Goal: Task Accomplishment & Management: Use online tool/utility

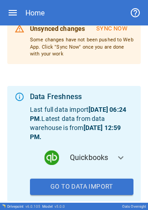
scroll to position [67, 0]
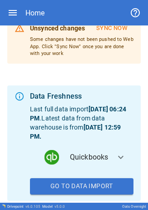
click at [14, 12] on icon "button" at bounding box center [12, 12] width 11 height 11
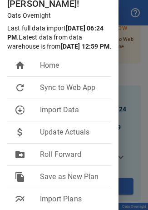
scroll to position [73, 0]
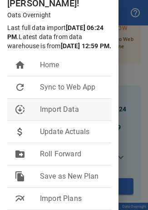
click at [83, 107] on span "Import Data" at bounding box center [72, 109] width 64 height 11
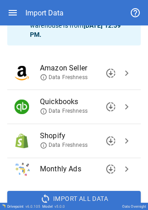
scroll to position [100, 0]
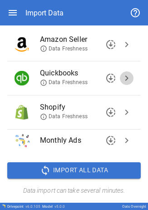
click at [122, 76] on span "chevron_right" at bounding box center [127, 78] width 11 height 11
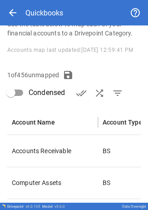
scroll to position [158, 0]
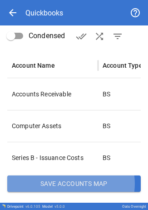
click at [70, 184] on button "Save Accounts Map" at bounding box center [74, 184] width 134 height 16
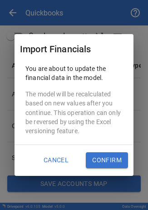
click at [94, 161] on button "Confirm" at bounding box center [107, 160] width 42 height 16
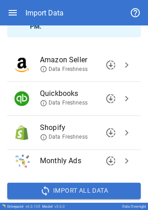
scroll to position [100, 0]
